Goal: Find specific page/section: Find specific page/section

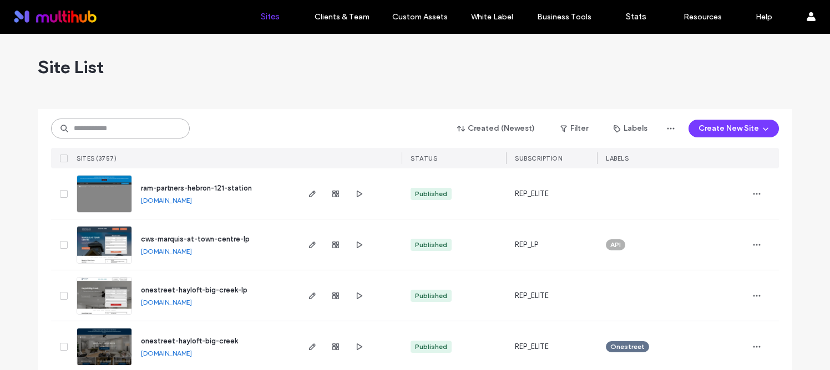
click at [112, 130] on input at bounding box center [120, 129] width 139 height 20
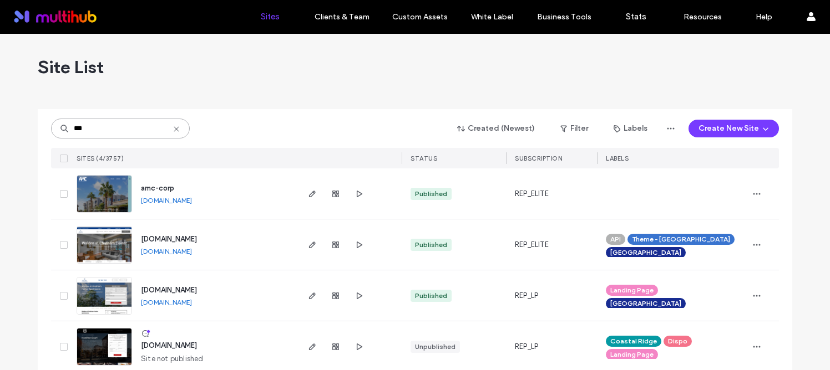
type input "***"
click at [151, 191] on span "amc-corp" at bounding box center [157, 188] width 33 height 8
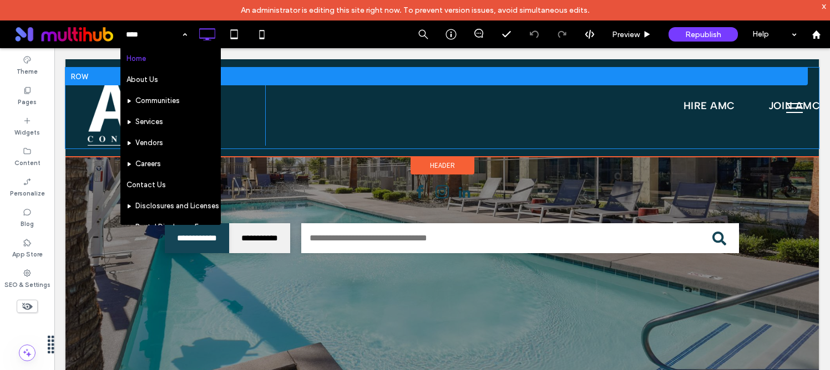
scroll to position [103, 0]
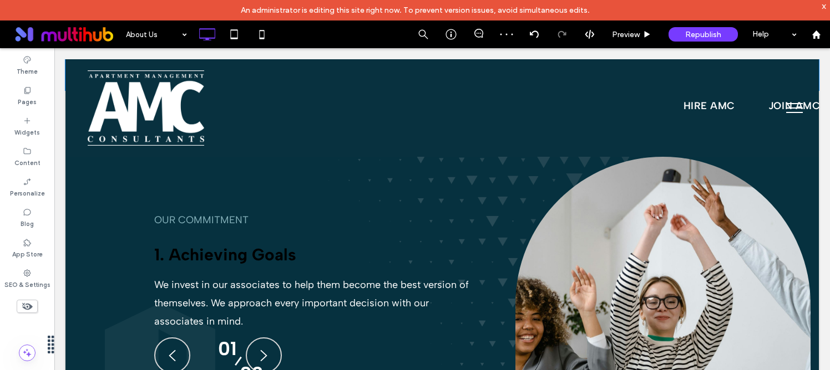
scroll to position [1091, 0]
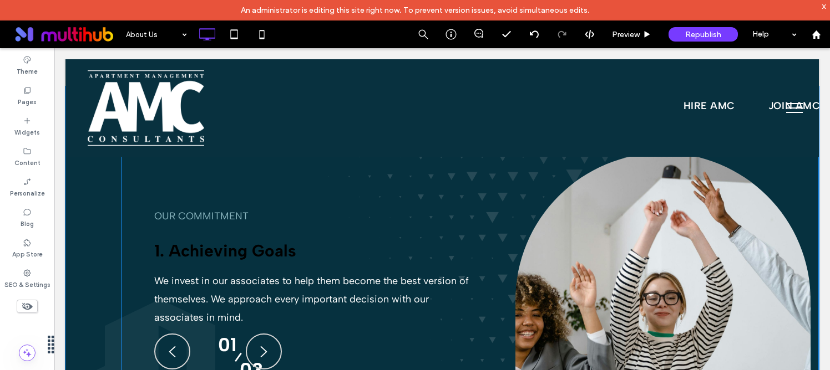
click at [236, 214] on span at bounding box center [470, 268] width 698 height 362
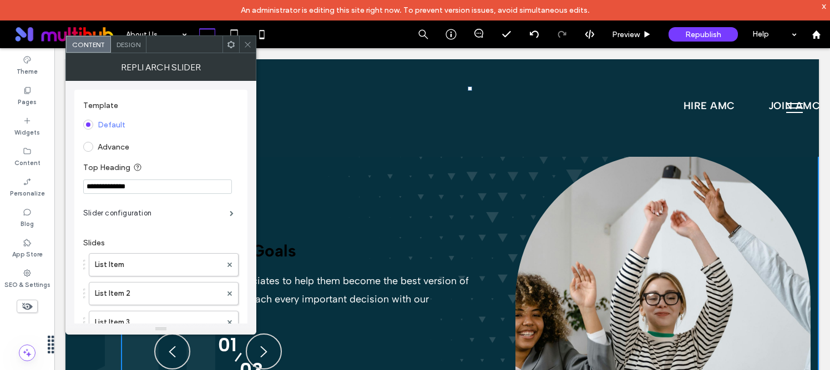
click at [246, 43] on use at bounding box center [248, 45] width 6 height 6
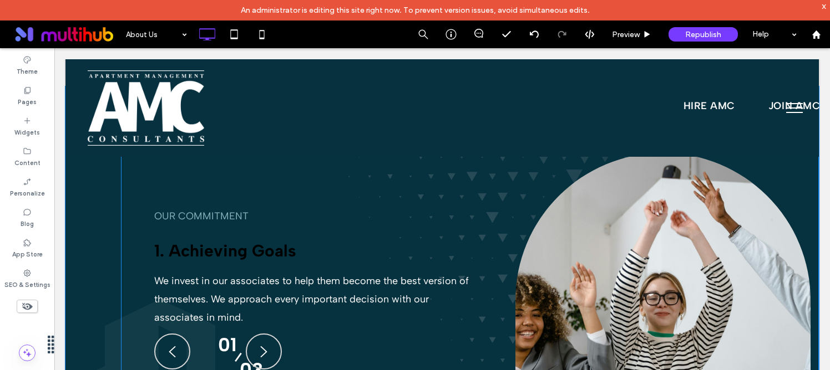
click at [228, 217] on span at bounding box center [470, 268] width 698 height 362
